Goal: Information Seeking & Learning: Learn about a topic

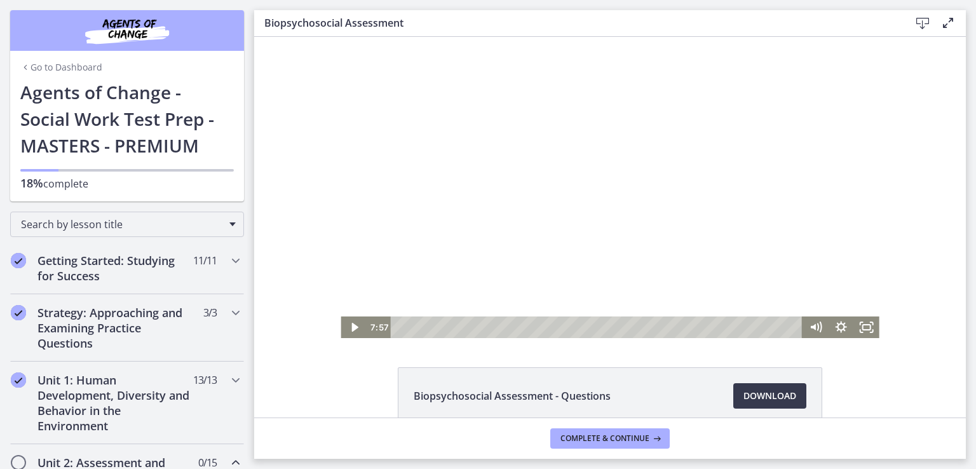
scroll to position [201, 0]
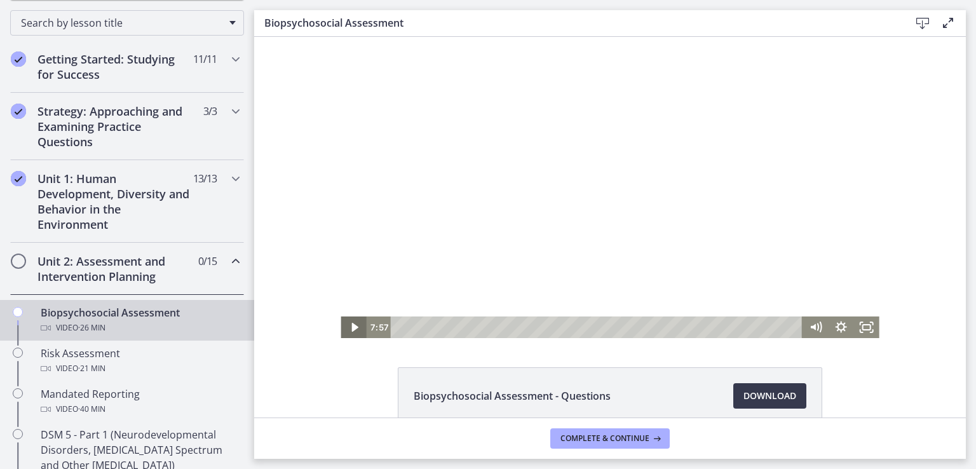
click at [351, 326] on icon "Play Video" at bounding box center [354, 327] width 6 height 9
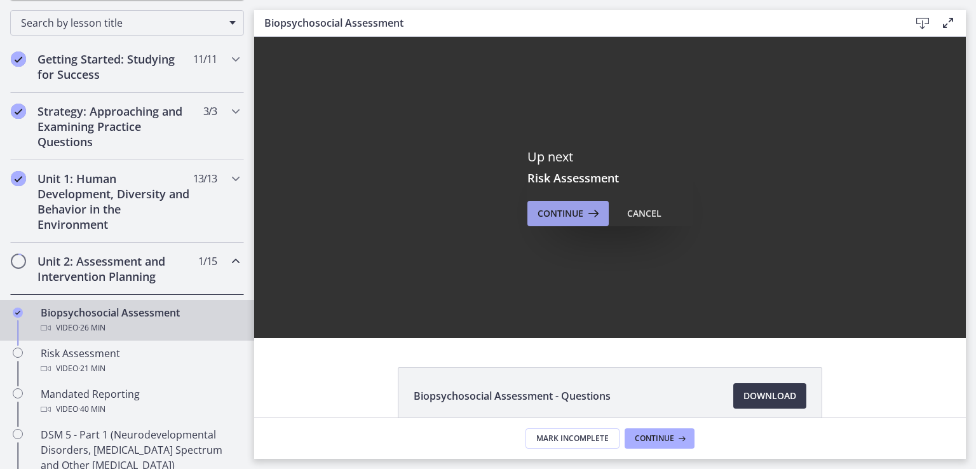
click at [529, 216] on button "Continue" at bounding box center [568, 213] width 81 height 25
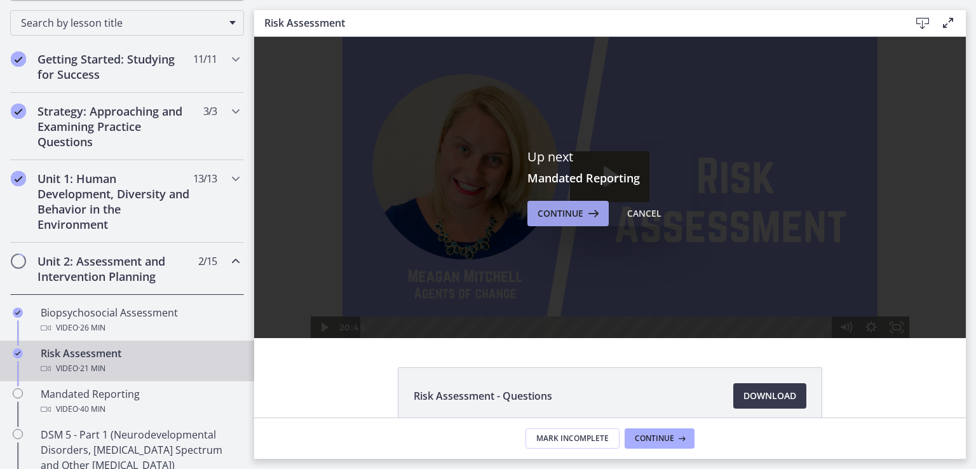
click at [550, 212] on span "Continue" at bounding box center [561, 213] width 46 height 15
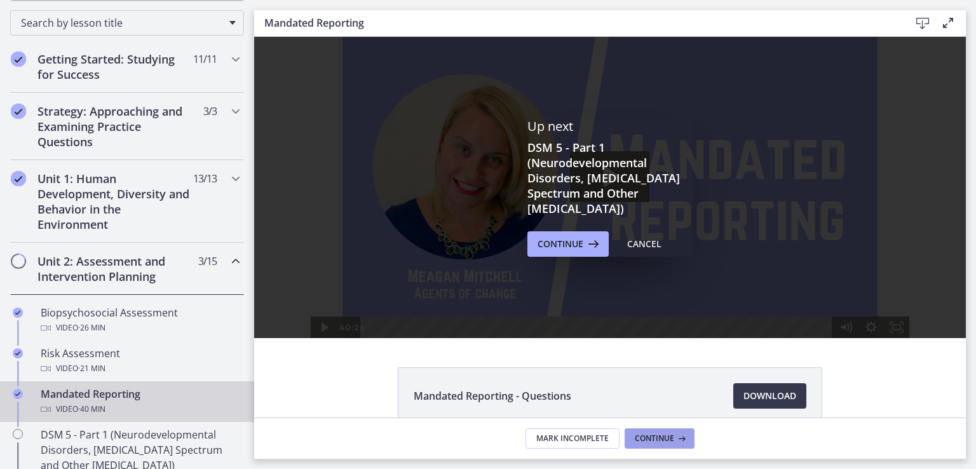
click at [664, 440] on span "Continue" at bounding box center [654, 438] width 39 height 10
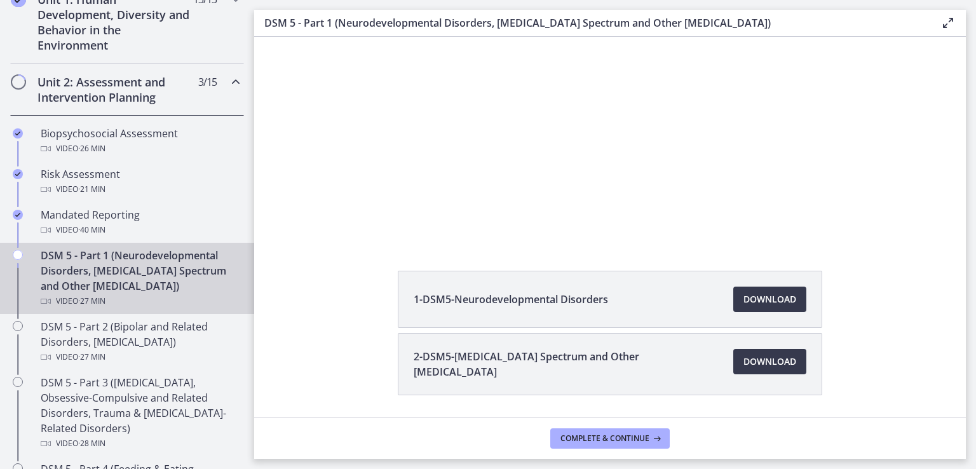
scroll to position [135, 0]
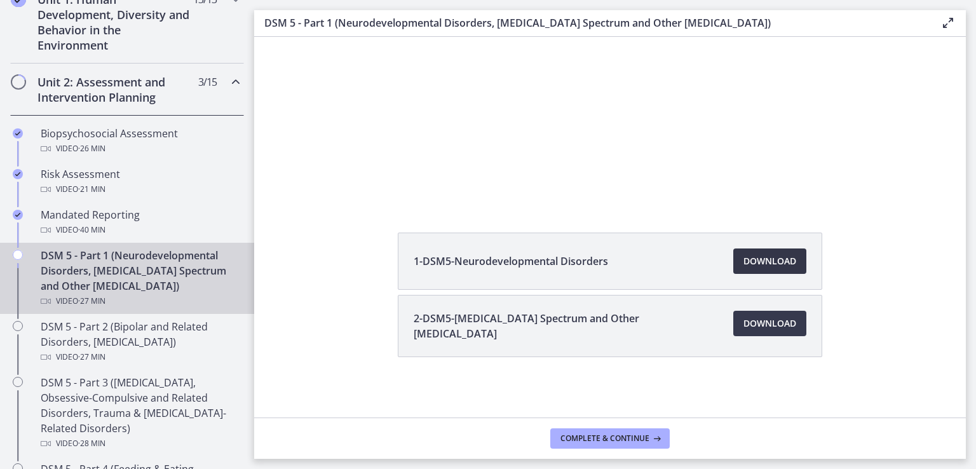
click at [780, 266] on span "Download Opens in a new window" at bounding box center [770, 261] width 53 height 15
click at [777, 322] on span "Download Opens in a new window" at bounding box center [770, 323] width 53 height 15
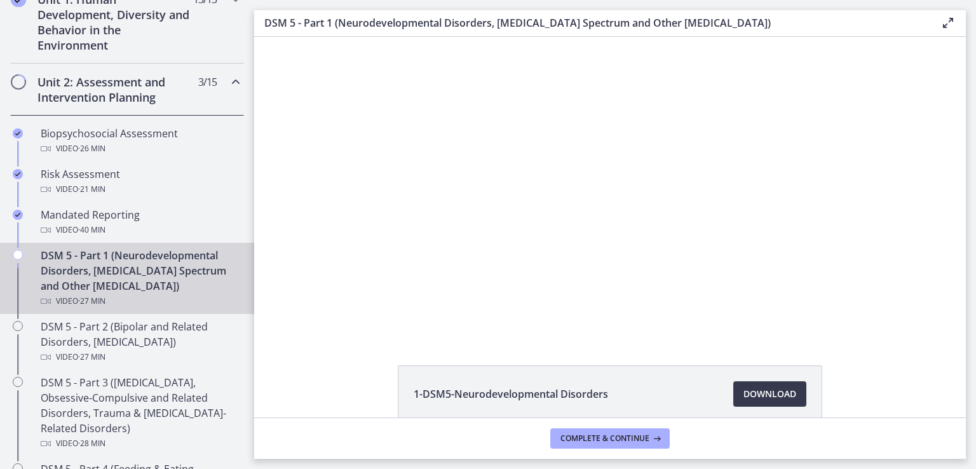
scroll to position [0, 0]
click at [457, 212] on div at bounding box center [611, 187] width 536 height 301
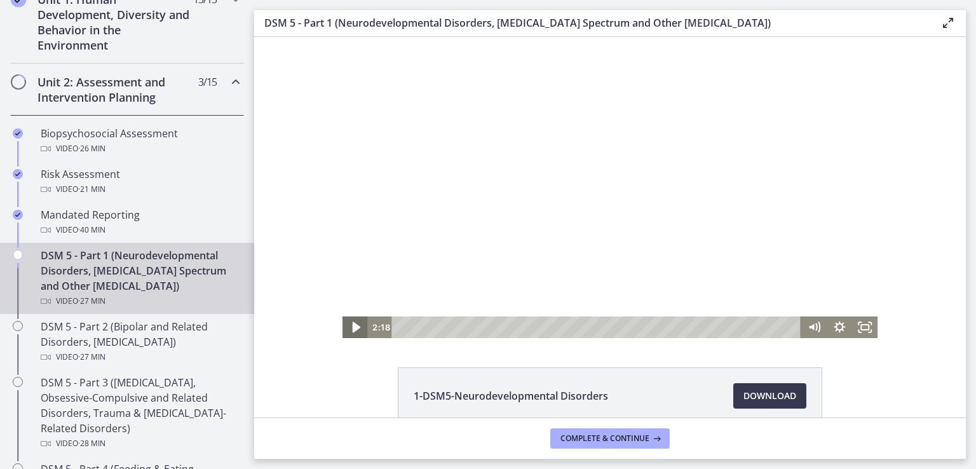
click at [352, 329] on icon "Play Video" at bounding box center [356, 327] width 8 height 11
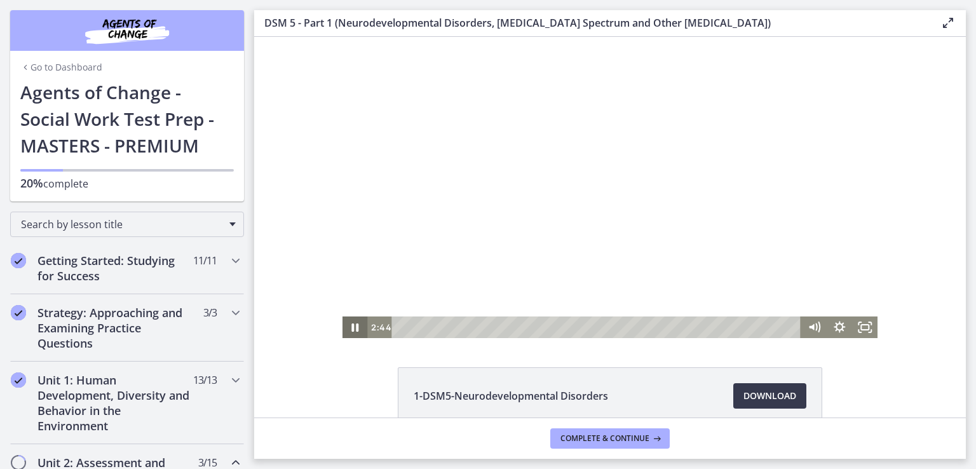
scroll to position [381, 0]
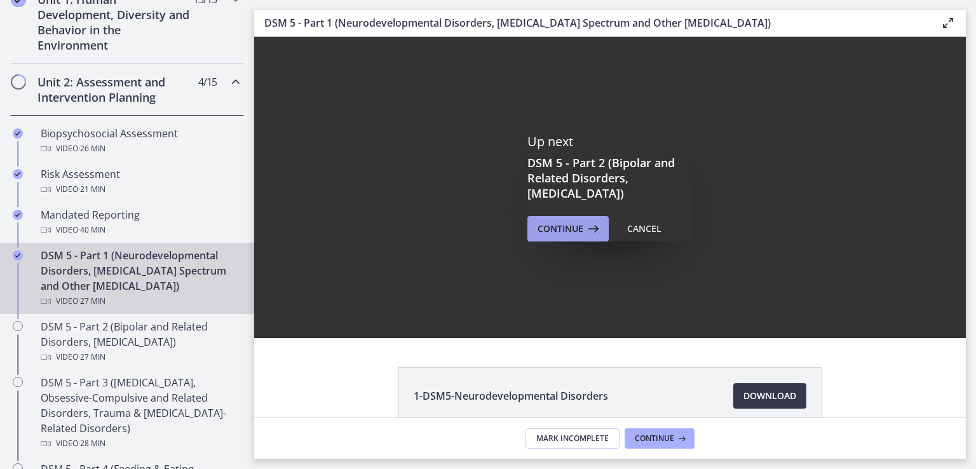
click at [560, 219] on button "Continue" at bounding box center [568, 228] width 81 height 25
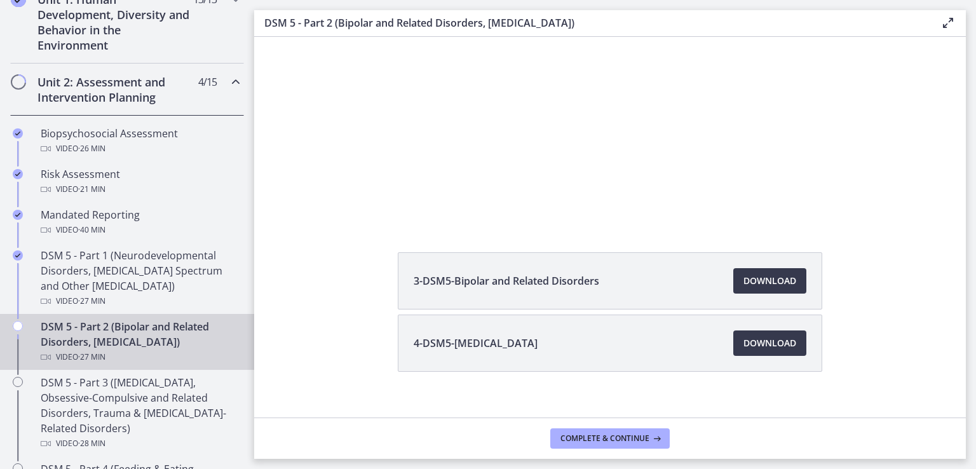
scroll to position [130, 0]
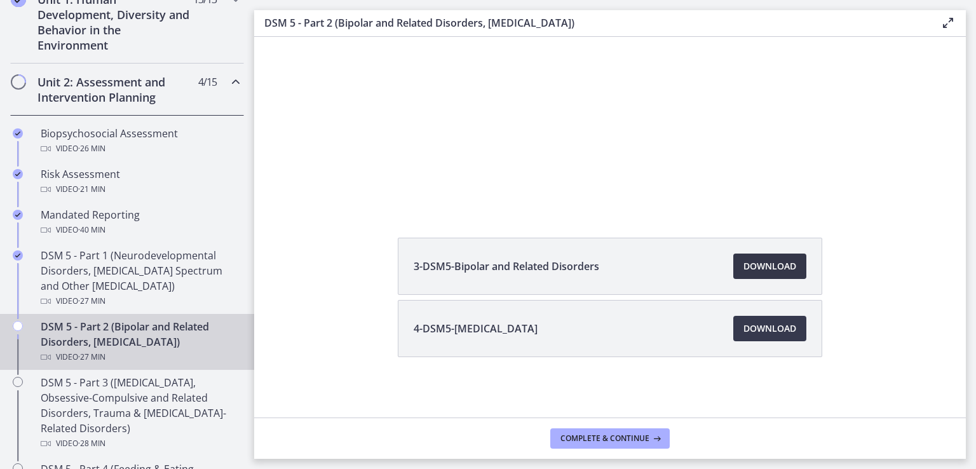
click at [761, 267] on span "Download Opens in a new window" at bounding box center [770, 266] width 53 height 15
click at [770, 330] on span "Download Opens in a new window" at bounding box center [770, 328] width 53 height 15
click at [767, 260] on span "Download Opens in a new window" at bounding box center [770, 266] width 53 height 15
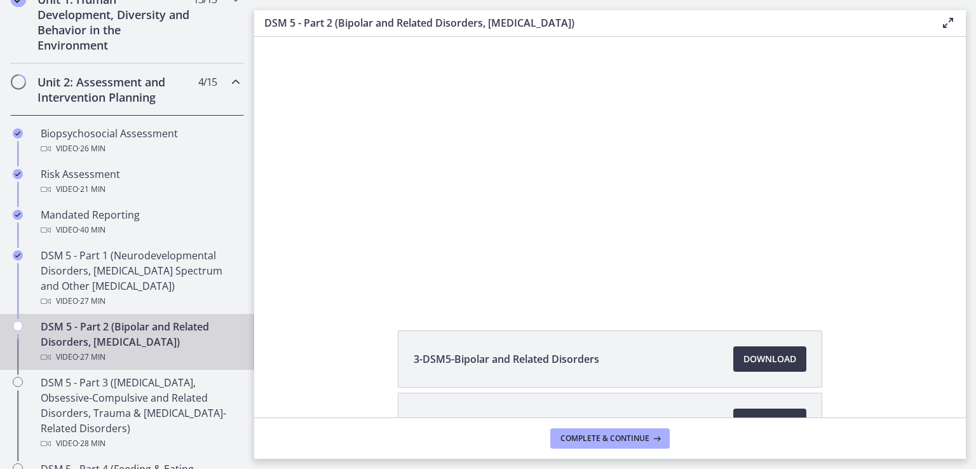
scroll to position [0, 0]
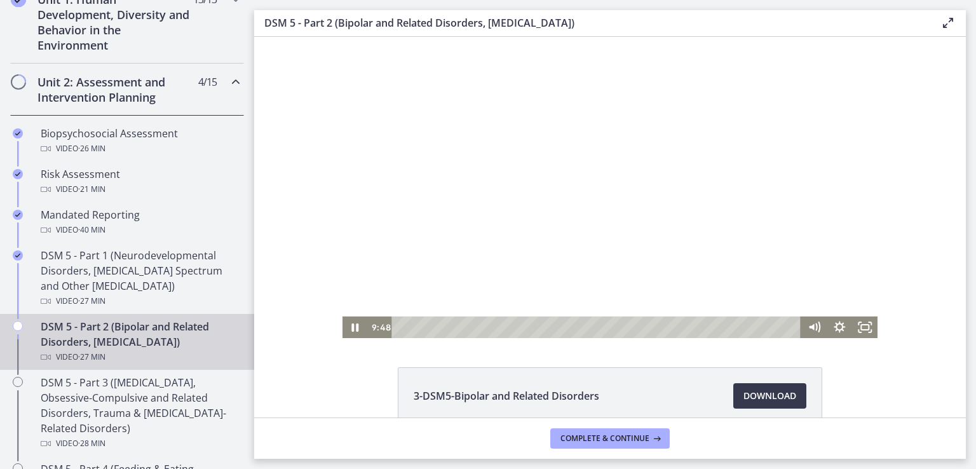
click at [742, 63] on div at bounding box center [611, 187] width 536 height 301
click at [732, 84] on div at bounding box center [611, 187] width 536 height 301
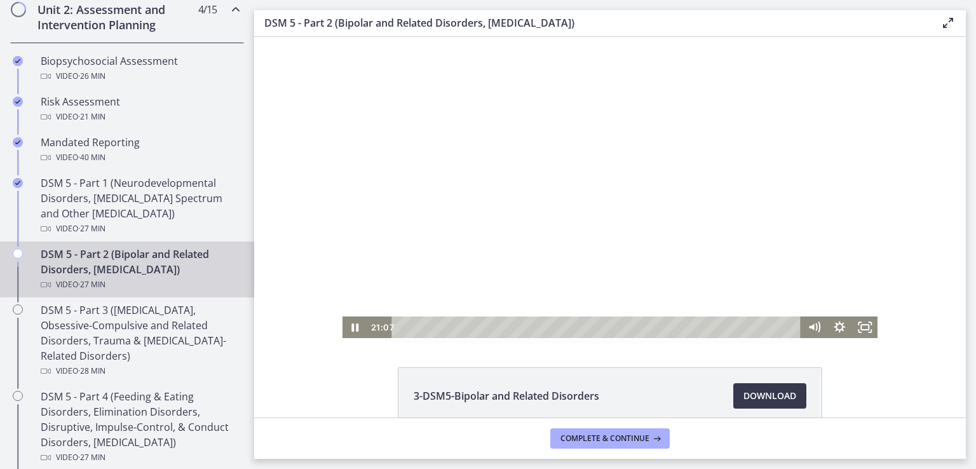
click at [777, 157] on div at bounding box center [611, 187] width 536 height 301
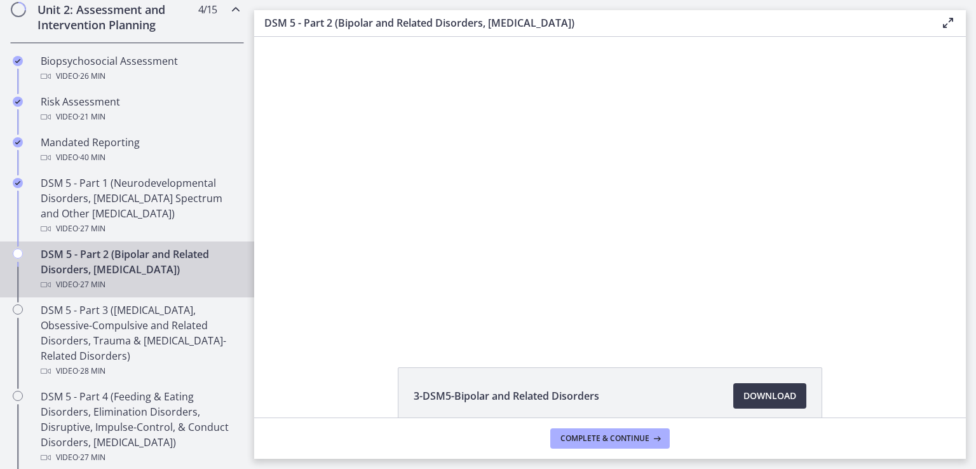
click at [445, 205] on div at bounding box center [611, 187] width 536 height 301
